Goal: Find specific page/section: Locate a particular part of the current website

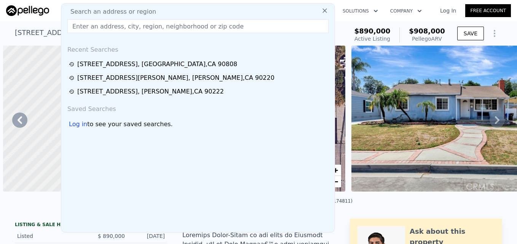
scroll to position [0, 724]
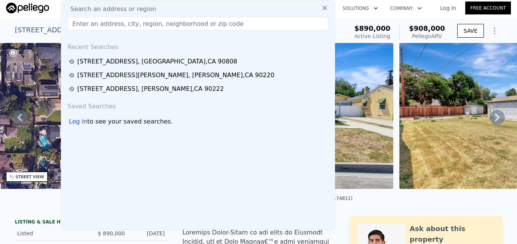
click at [132, 24] on input "text" at bounding box center [197, 24] width 261 height 14
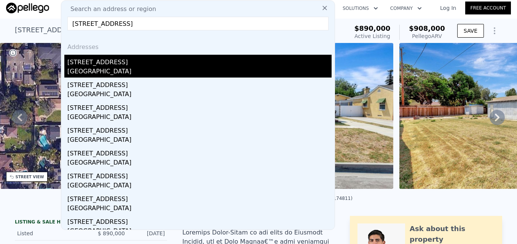
type input "[STREET_ADDRESS]"
click at [177, 64] on div "[STREET_ADDRESS]" at bounding box center [199, 61] width 264 height 12
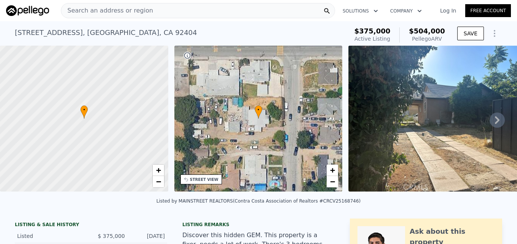
click at [126, 8] on span "Search an address or region" at bounding box center [107, 10] width 92 height 9
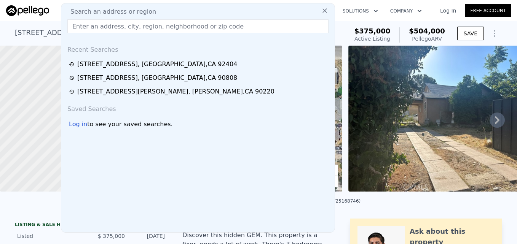
click at [127, 27] on input "text" at bounding box center [197, 26] width 261 height 14
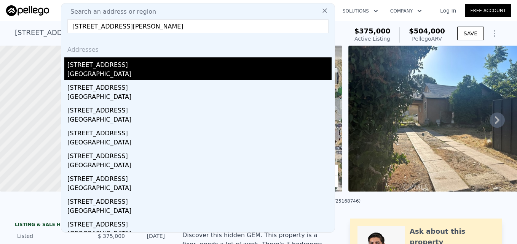
type input "[STREET_ADDRESS][PERSON_NAME]"
click at [147, 67] on div "[STREET_ADDRESS]" at bounding box center [199, 63] width 264 height 12
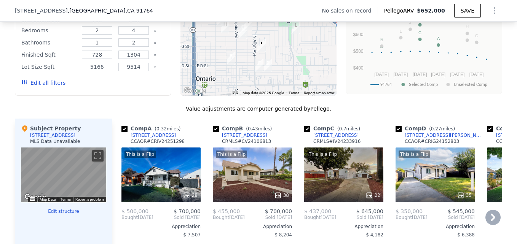
scroll to position [548, 0]
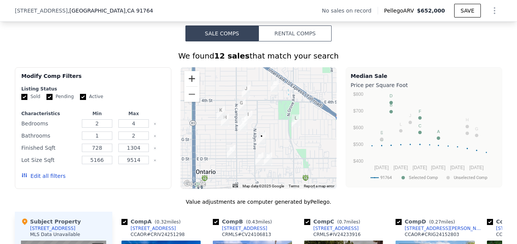
click at [185, 86] on button "Zoom in" at bounding box center [191, 78] width 15 height 15
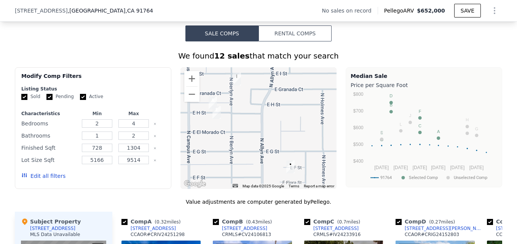
drag, startPoint x: 268, startPoint y: 110, endPoint x: 257, endPoint y: 89, distance: 23.8
click at [257, 89] on div at bounding box center [258, 128] width 156 height 122
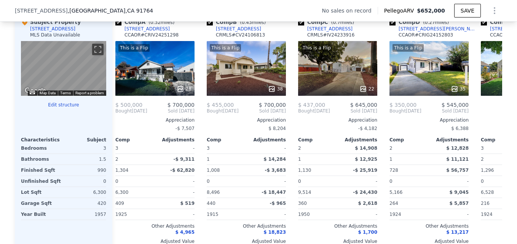
scroll to position [0, 0]
